Goal: Task Accomplishment & Management: Manage account settings

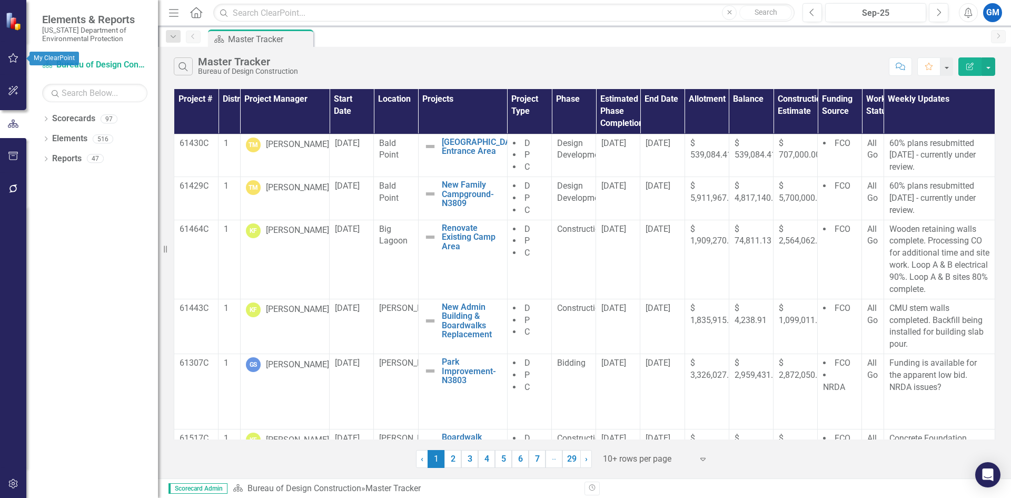
click at [6, 56] on button "button" at bounding box center [14, 58] width 24 height 22
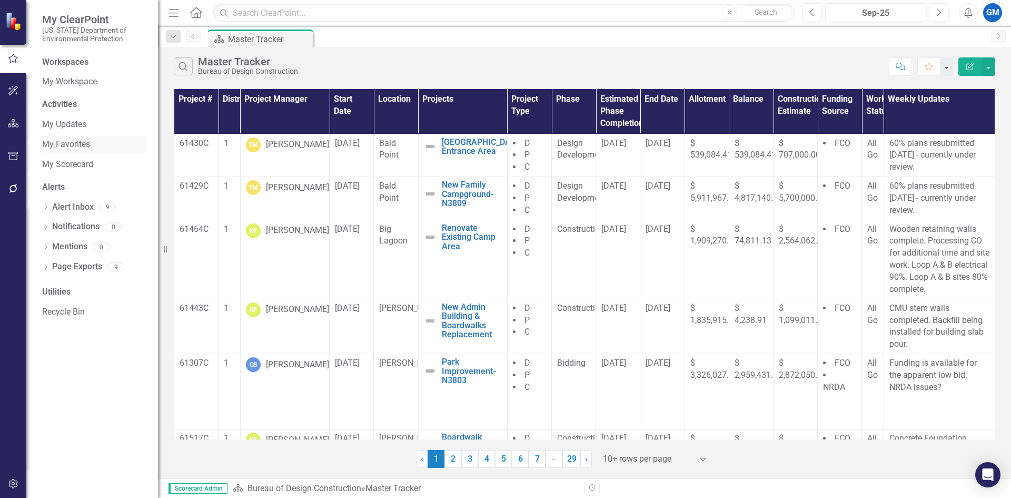
click at [63, 145] on link "My Favorites" at bounding box center [94, 144] width 105 height 12
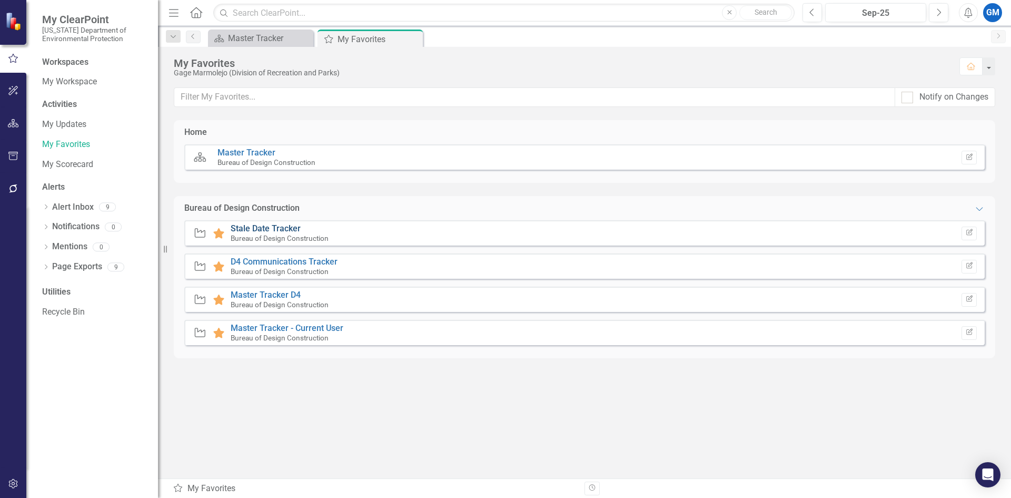
click at [265, 228] on link "Stale Date Tracker" at bounding box center [266, 228] width 70 height 10
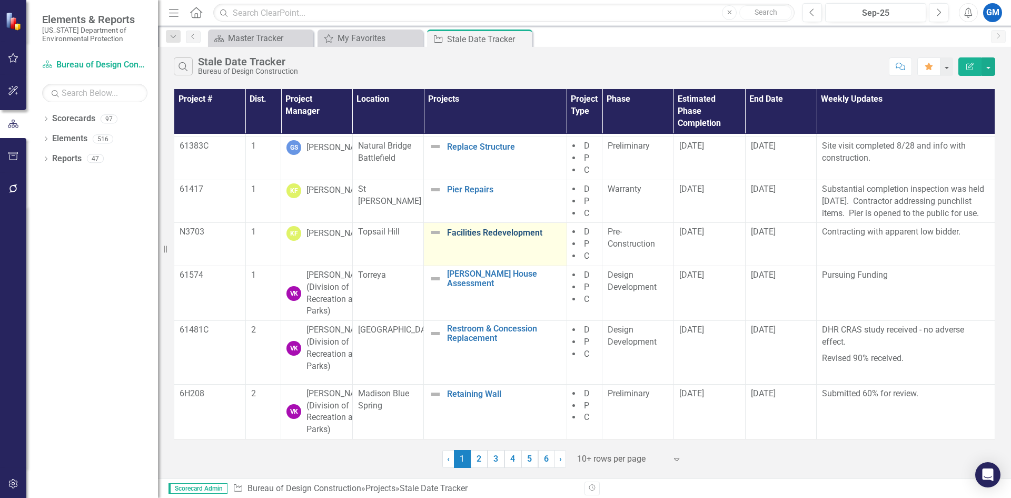
scroll to position [341, 0]
click at [614, 458] on div at bounding box center [622, 459] width 90 height 14
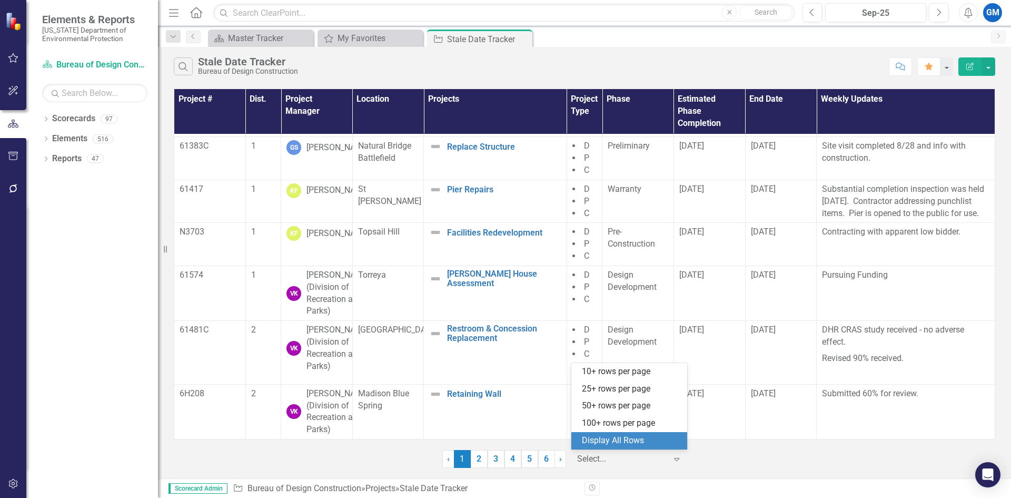
click at [608, 437] on div "Display All Rows" at bounding box center [631, 440] width 99 height 12
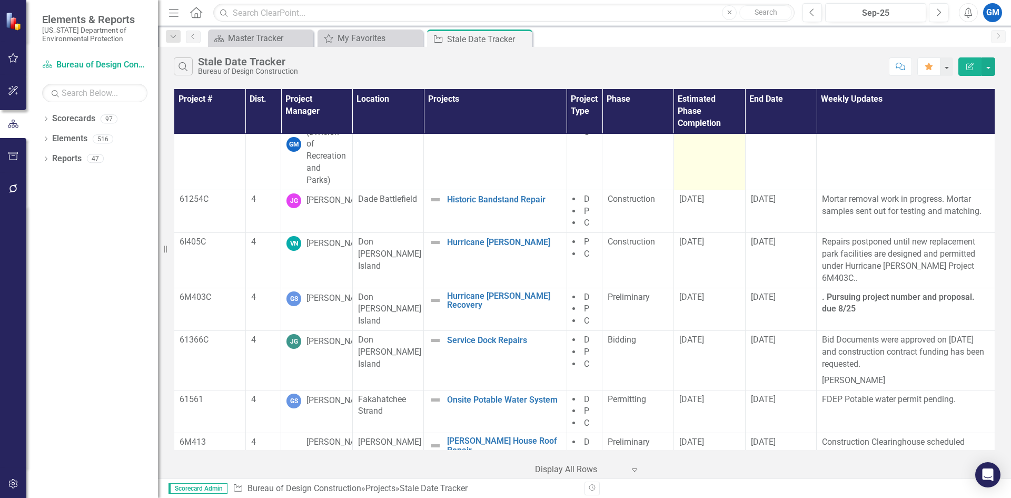
scroll to position [1120, 0]
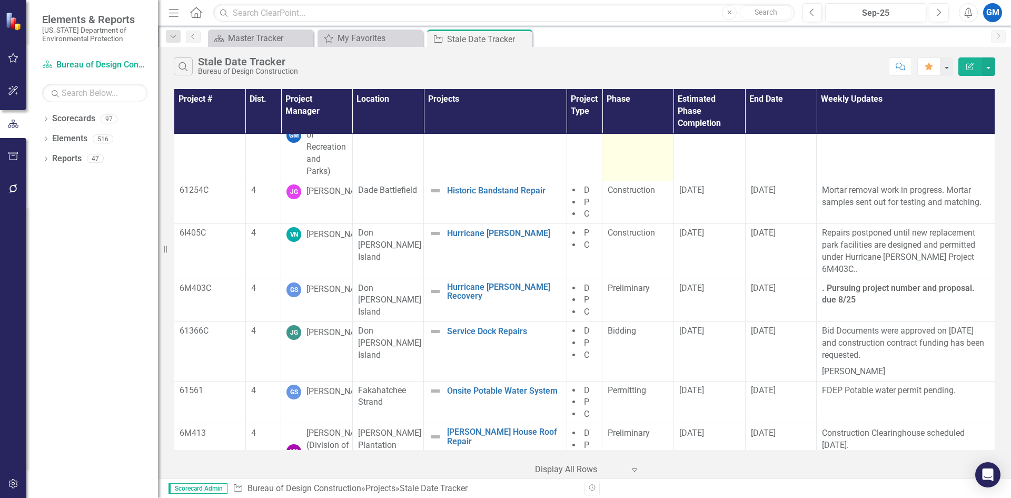
click at [640, 181] on td "Pre-Construction" at bounding box center [638, 135] width 72 height 91
click at [636, 116] on span "Pre-Construction" at bounding box center [631, 105] width 47 height 22
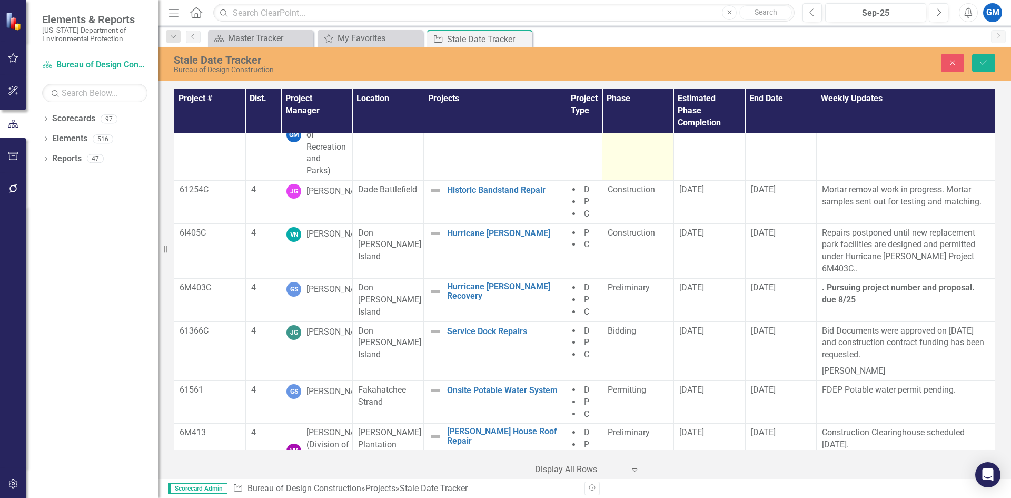
click at [652, 106] on icon "Expand" at bounding box center [657, 102] width 11 height 8
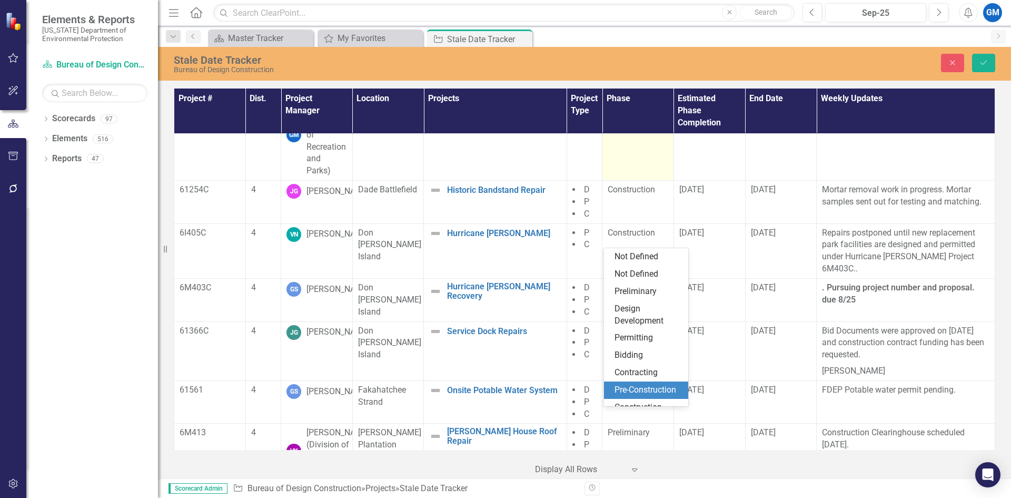
scroll to position [74, 0]
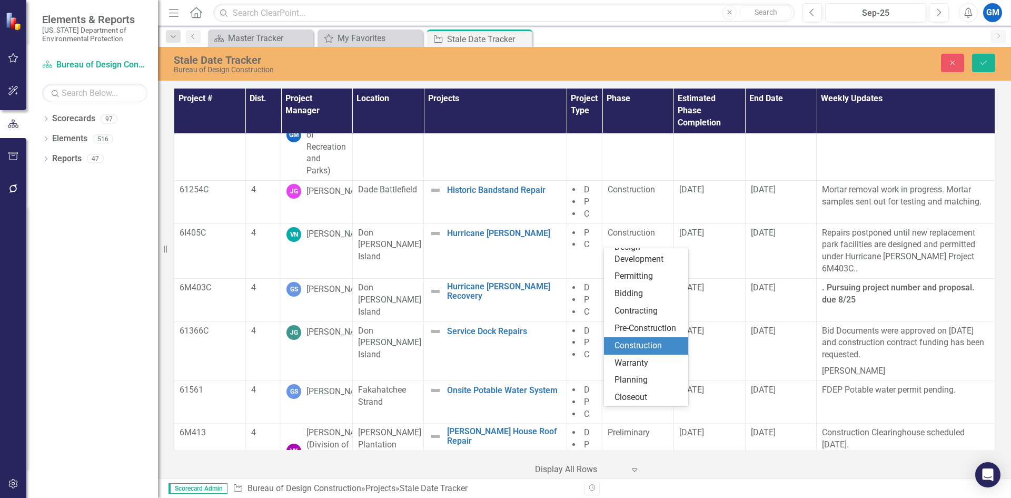
click at [646, 342] on div "Construction" at bounding box center [647, 346] width 67 height 12
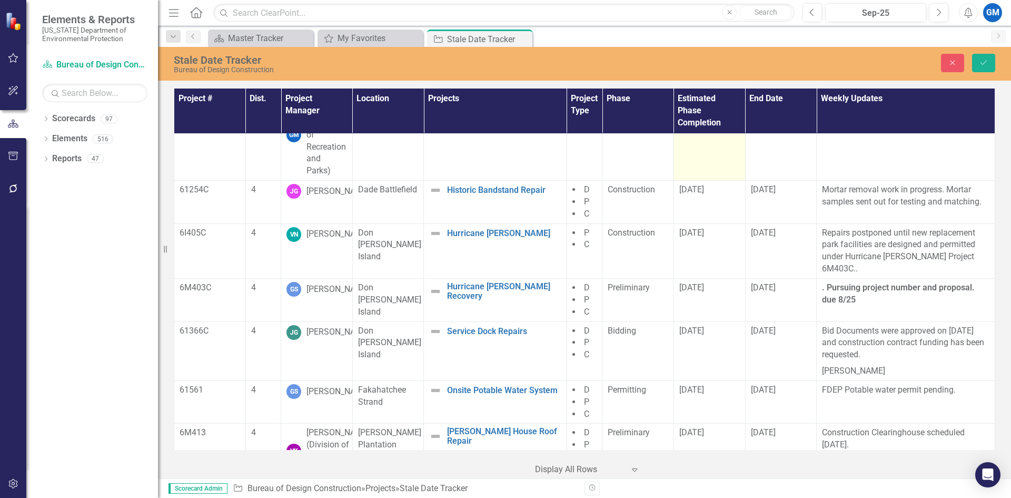
click at [699, 103] on span "[DATE]" at bounding box center [691, 98] width 25 height 10
click at [691, 103] on span "[DATE]" at bounding box center [691, 98] width 25 height 10
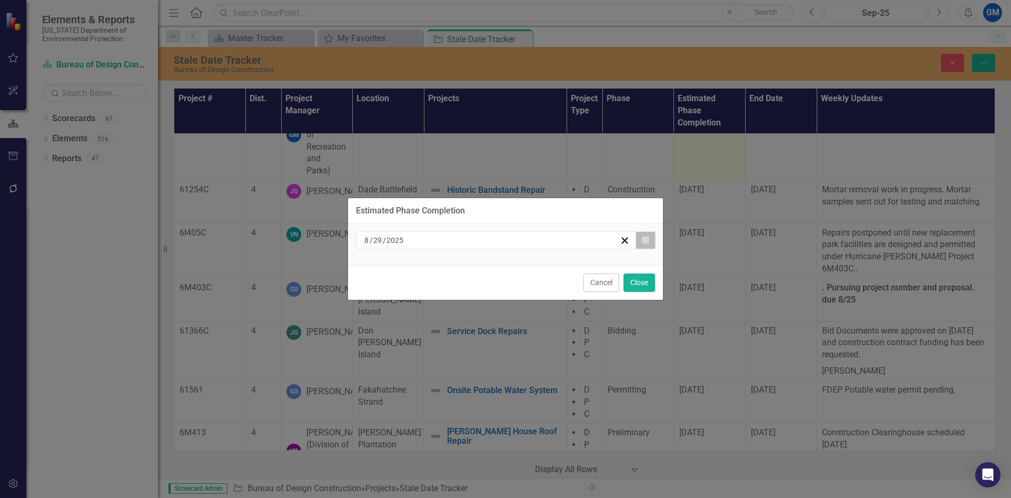
click at [648, 237] on icon "Calendar" at bounding box center [645, 239] width 6 height 7
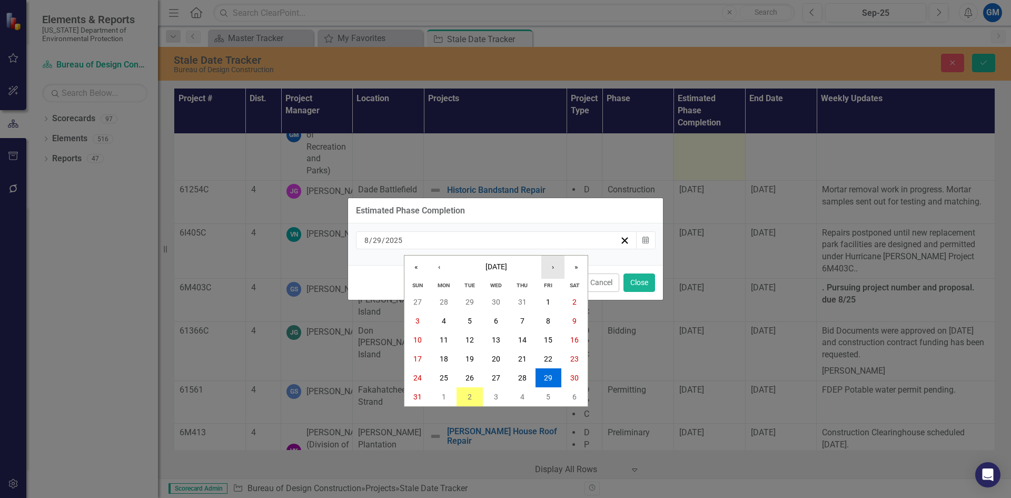
click at [555, 266] on button "›" at bounding box center [552, 266] width 23 height 23
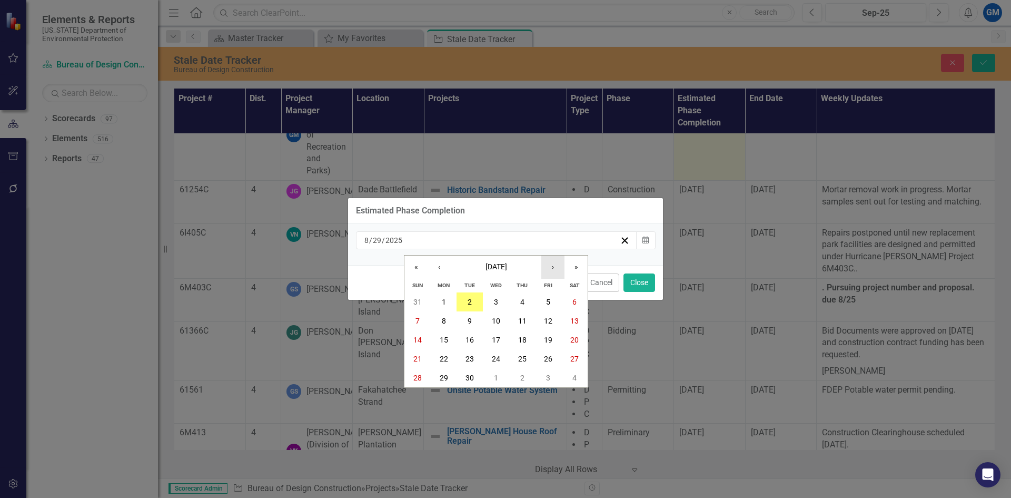
click at [555, 266] on button "›" at bounding box center [552, 266] width 23 height 23
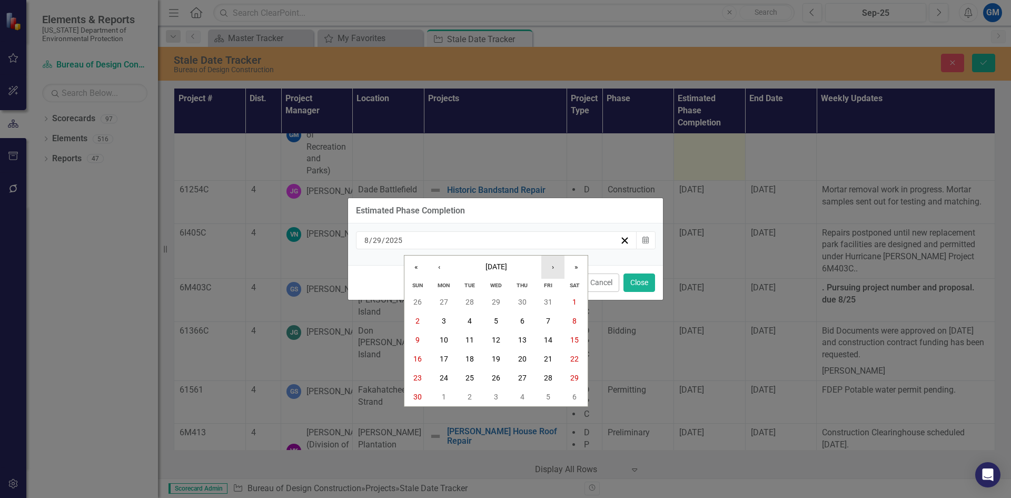
click at [555, 266] on button "›" at bounding box center [552, 266] width 23 height 23
click at [498, 374] on abbr "31" at bounding box center [496, 377] width 8 height 8
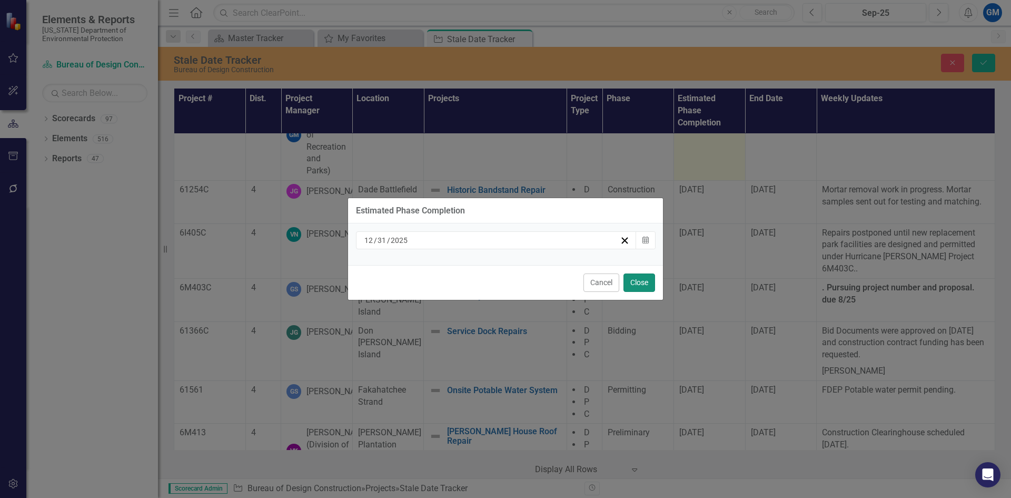
click at [646, 277] on button "Close" at bounding box center [639, 282] width 32 height 18
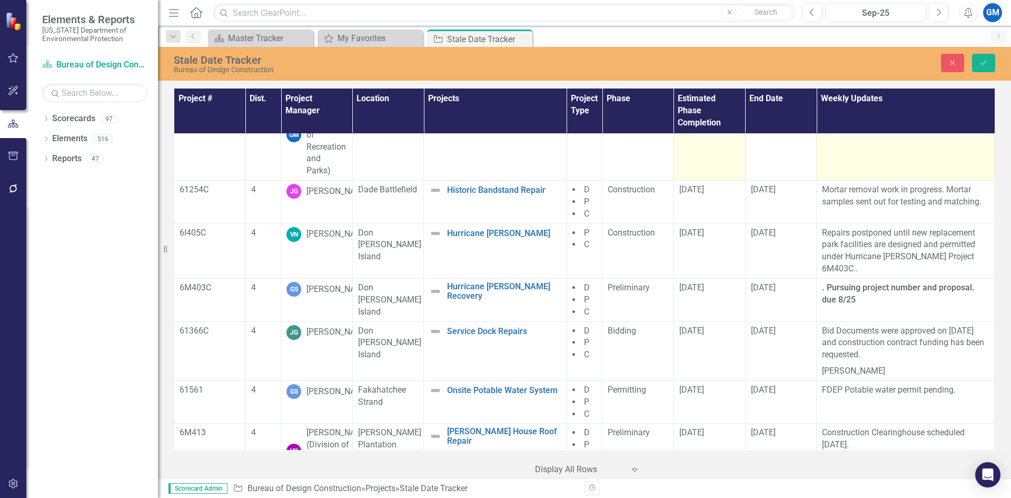
click at [897, 181] on td "Lift stations undergoing rehabilitation by new contractor the week of [DATE]" at bounding box center [906, 135] width 178 height 91
click at [896, 181] on td "Lift stations undergoing rehabilitation by new contractor the week of [DATE]" at bounding box center [906, 135] width 178 height 91
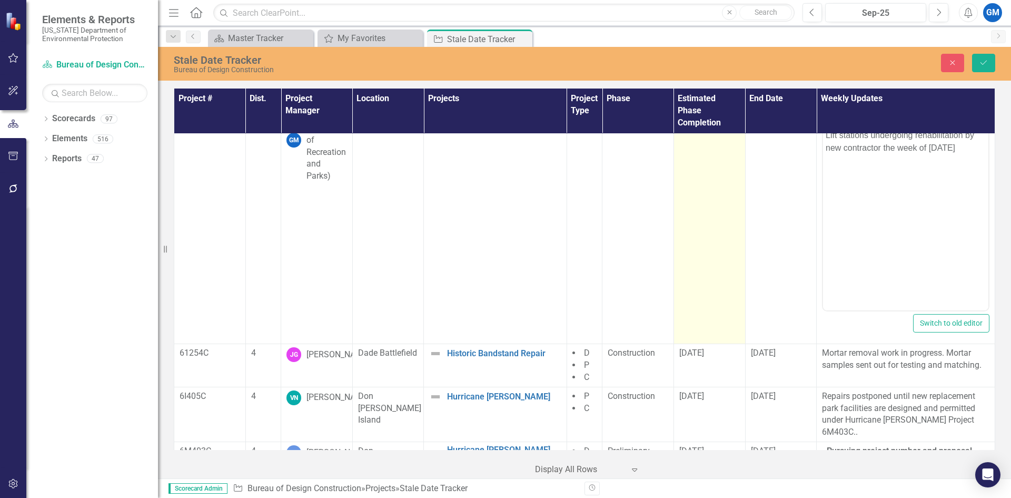
scroll to position [1120, 0]
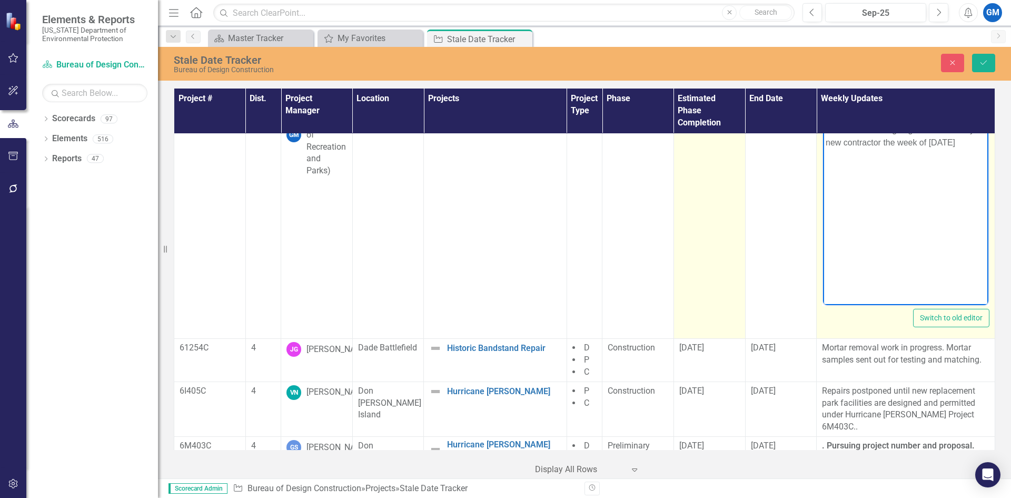
click at [970, 158] on body "Lift stations undergoing rehabilitation by new contractor the week of [DATE]" at bounding box center [905, 200] width 165 height 158
drag, startPoint x: 967, startPoint y: 145, endPoint x: 824, endPoint y: 132, distance: 143.9
click at [824, 132] on body "Lift stations undergoing rehabilitation by new contractor the week of [DATE]" at bounding box center [905, 200] width 165 height 158
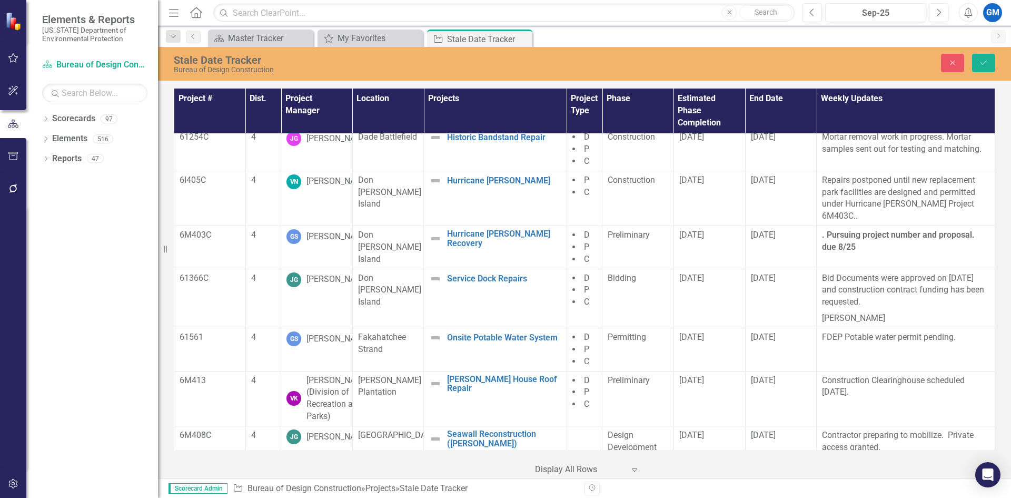
scroll to position [1173, 0]
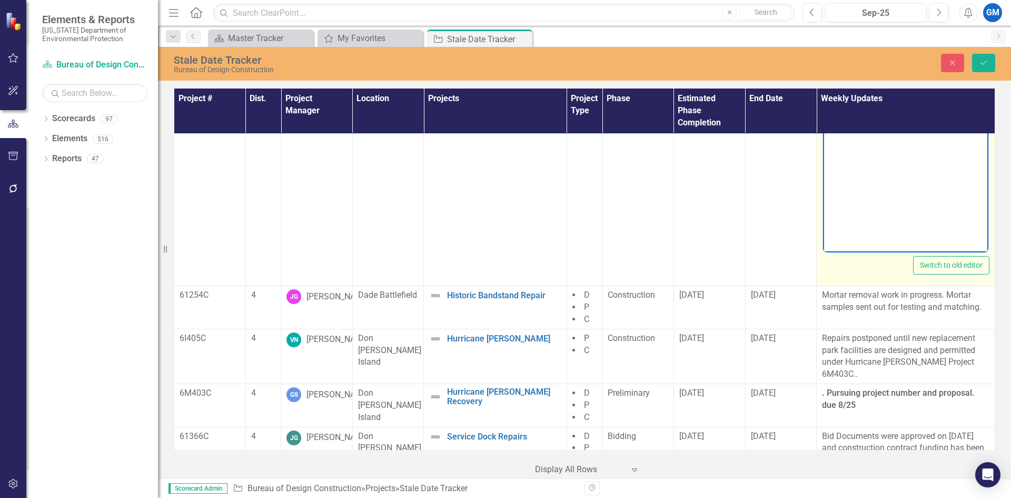
click at [972, 73] on p "Construction currently underway" at bounding box center [906, 77] width 160 height 13
click at [916, 94] on body "Construction currently underway, water lin" at bounding box center [905, 147] width 165 height 158
drag, startPoint x: 950, startPoint y: 77, endPoint x: 980, endPoint y: 80, distance: 30.1
click at [980, 80] on p "Construction currently underway, water lin" at bounding box center [906, 77] width 160 height 13
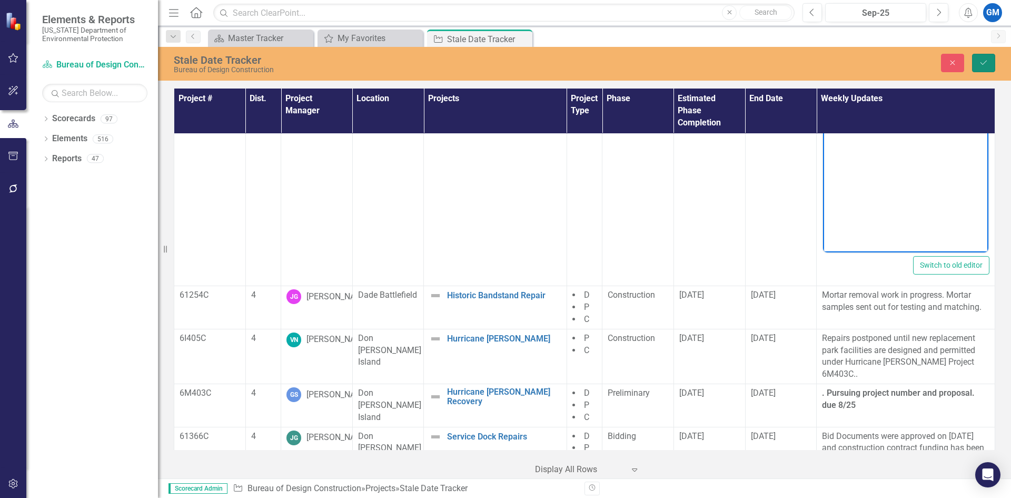
click at [989, 60] on button "Save" at bounding box center [983, 63] width 23 height 18
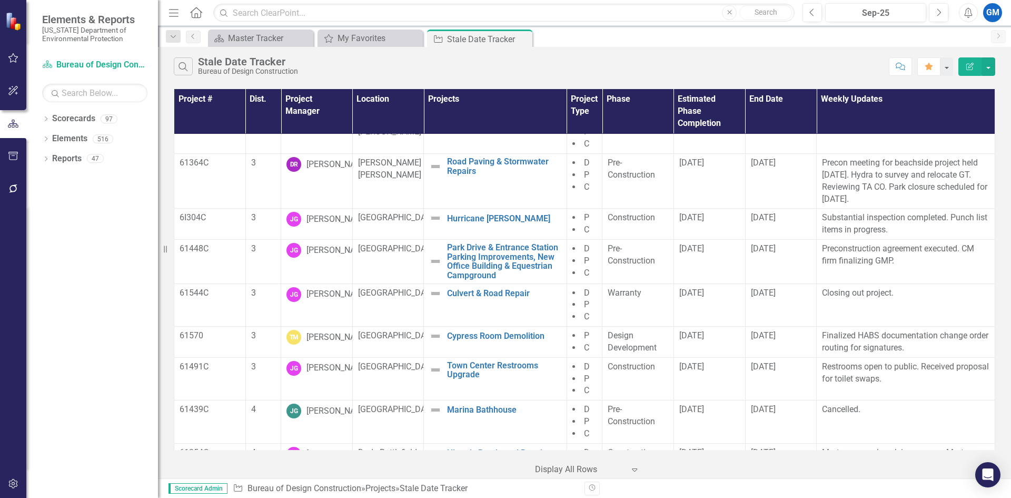
scroll to position [527, 0]
